Goal: Check status

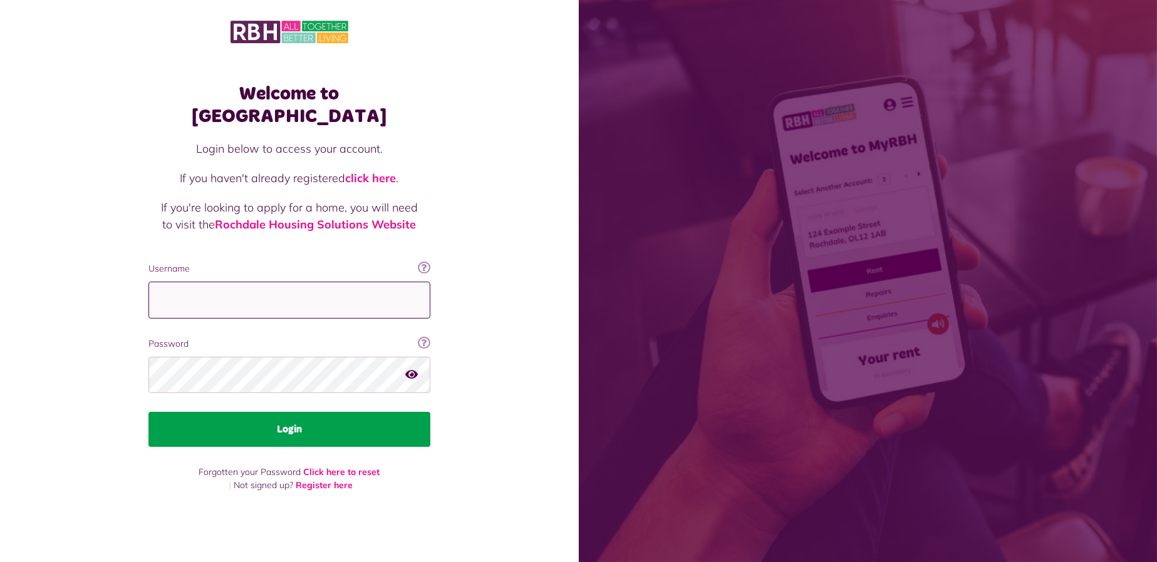
type input "**********"
click at [274, 412] on button "Login" at bounding box center [289, 429] width 282 height 35
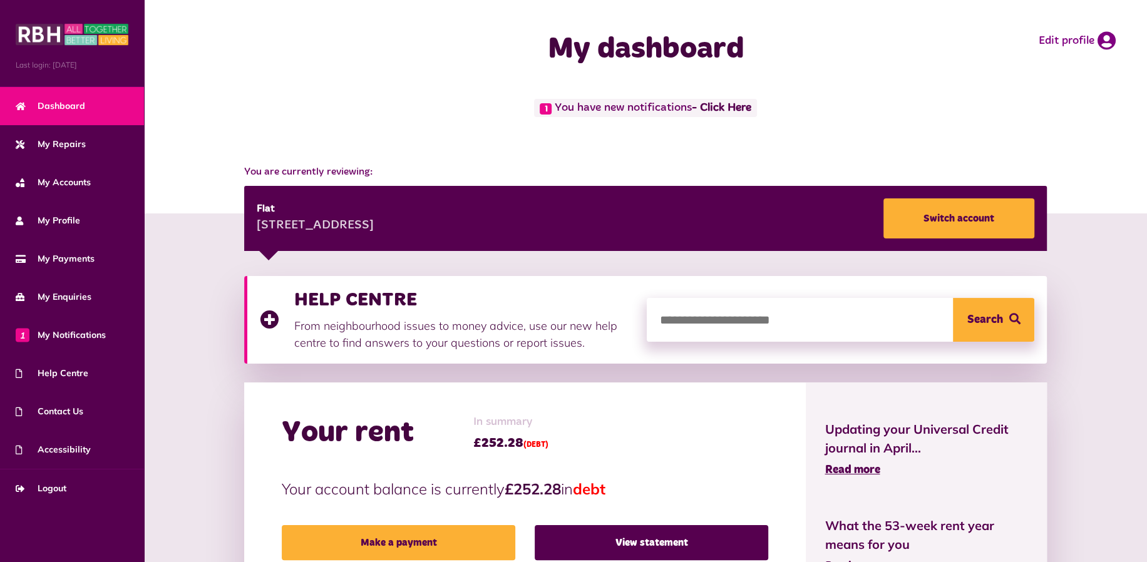
scroll to position [209, 0]
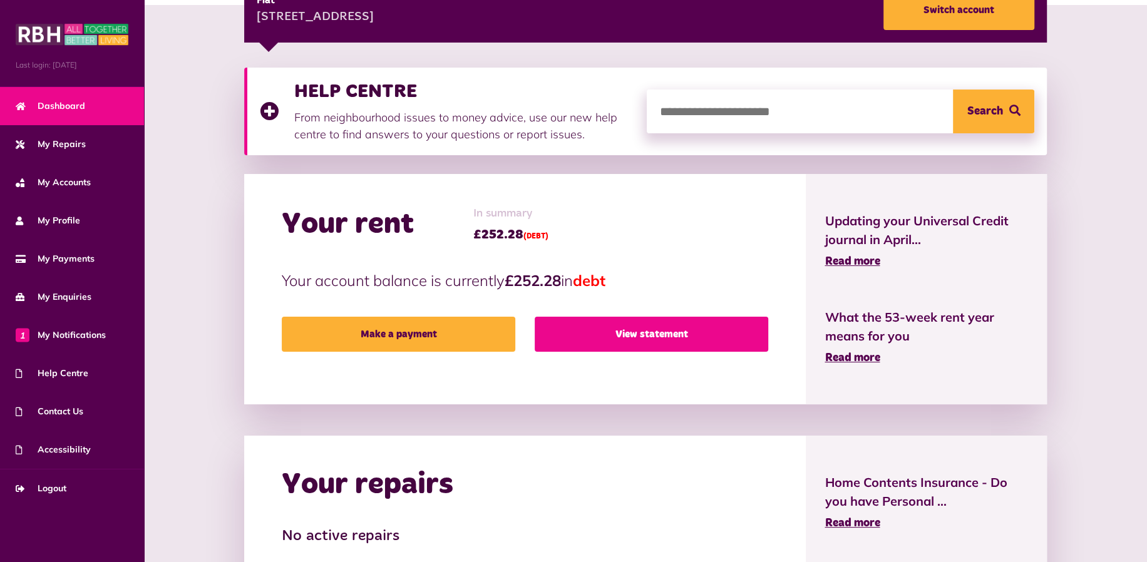
click at [604, 327] on link "View statement" at bounding box center [652, 334] width 234 height 35
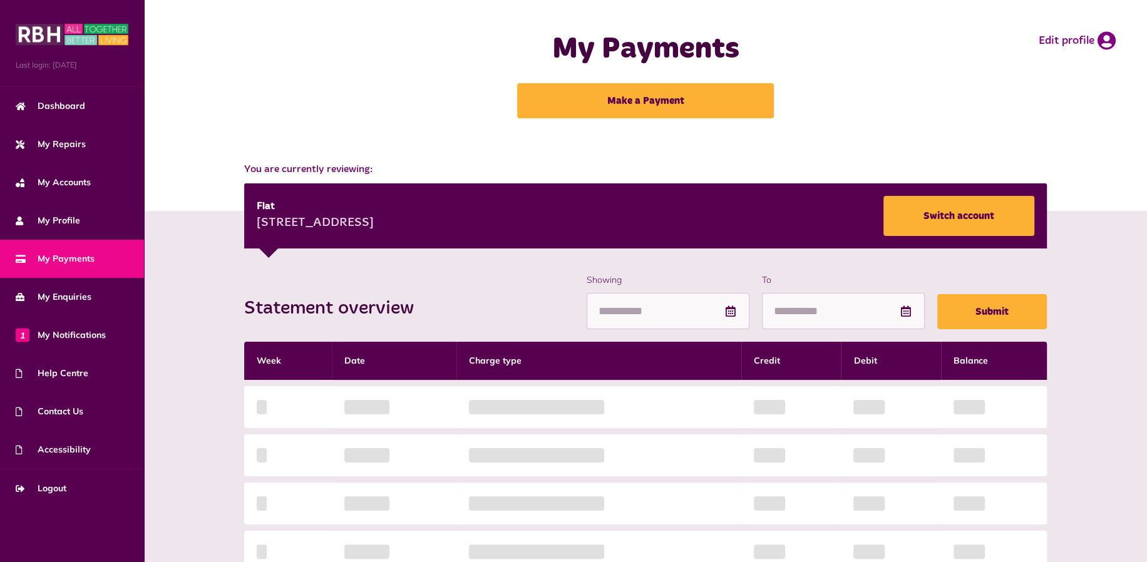
scroll to position [209, 0]
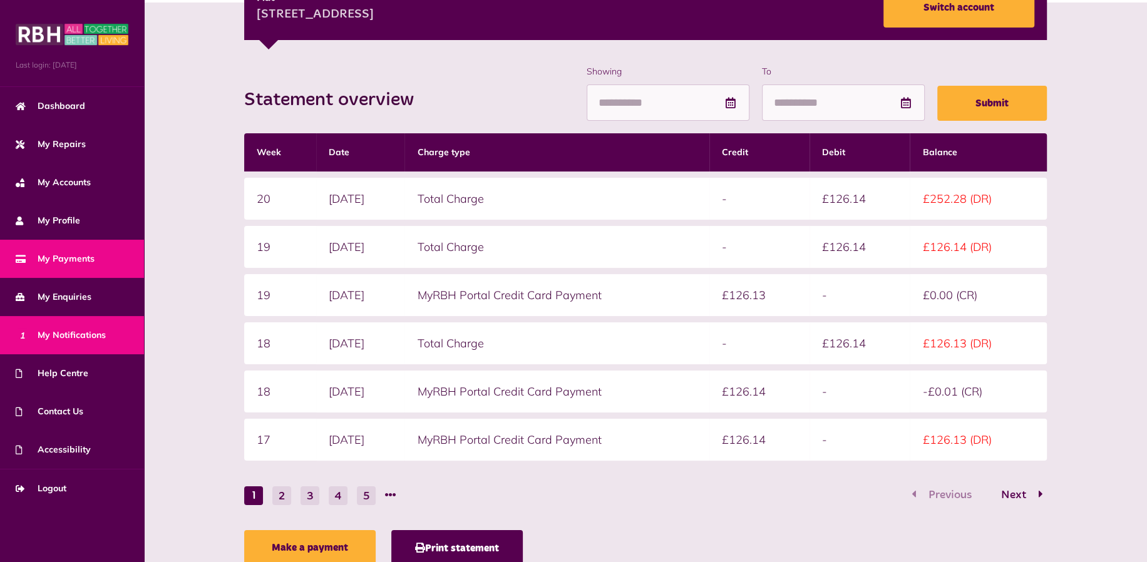
click at [64, 338] on span "1 My Notifications" at bounding box center [61, 335] width 90 height 13
click at [73, 335] on span "1 My Notifications" at bounding box center [61, 335] width 90 height 13
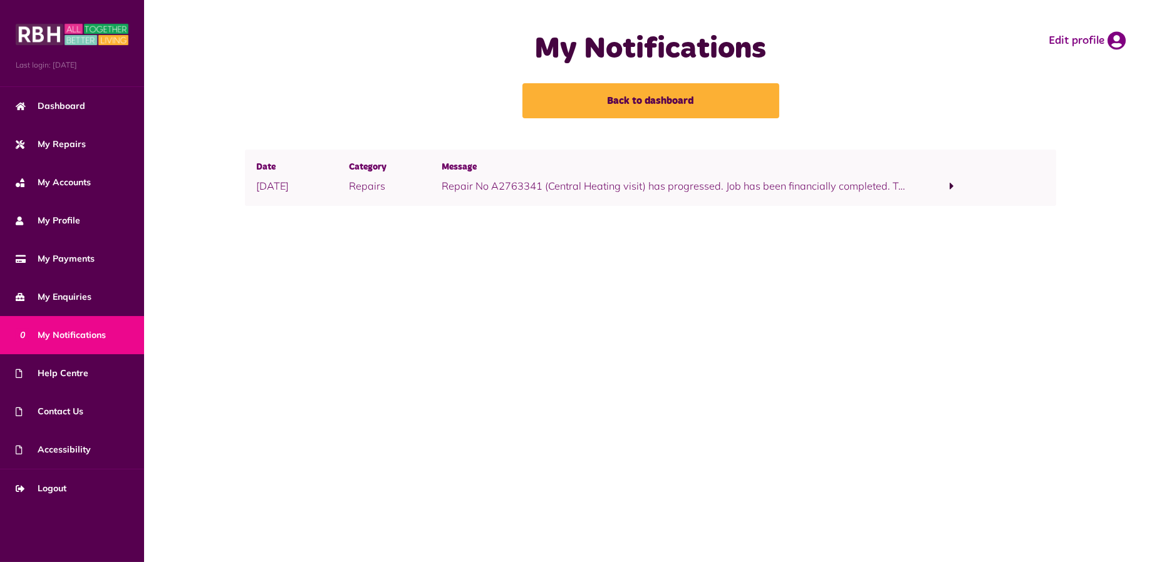
click at [574, 186] on p "Repair No A2763341 (Central Heating visit) has progressed. Job has been financi…" at bounding box center [672, 185] width 463 height 15
click at [944, 182] on span at bounding box center [952, 186] width 93 height 17
click at [546, 205] on link "click here" at bounding box center [536, 201] width 44 height 13
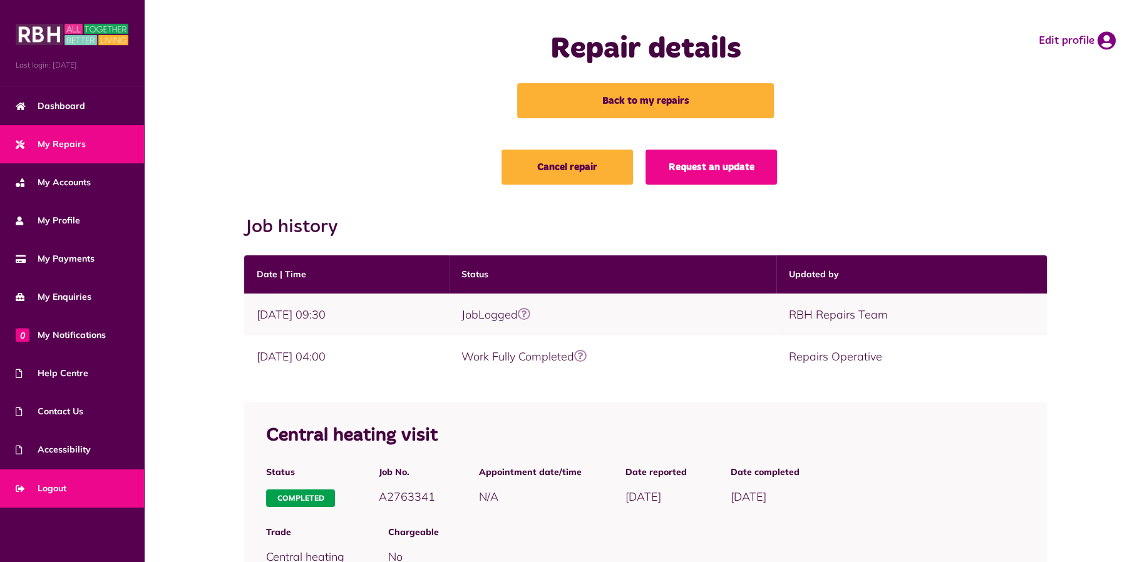
click at [56, 487] on span "Logout" at bounding box center [41, 488] width 51 height 13
